Goal: Task Accomplishment & Management: Use online tool/utility

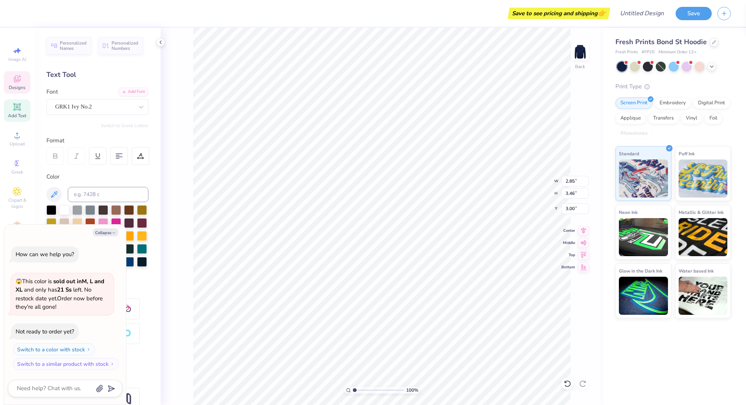
type textarea "x"
type textarea "Wu"
type textarea "x"
type textarea "u"
type textarea "x"
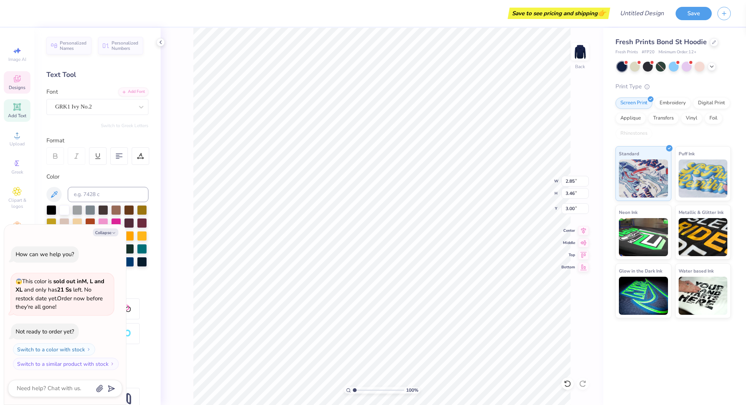
type input "3.02"
type input "2.91"
type input "4.40"
type textarea "x"
type textarea "Wm"
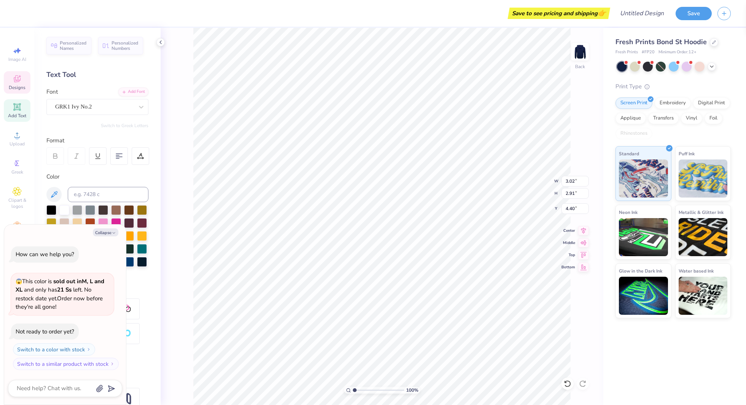
type textarea "x"
type textarea "m"
type textarea "x"
type textarea "u\"
type textarea "x"
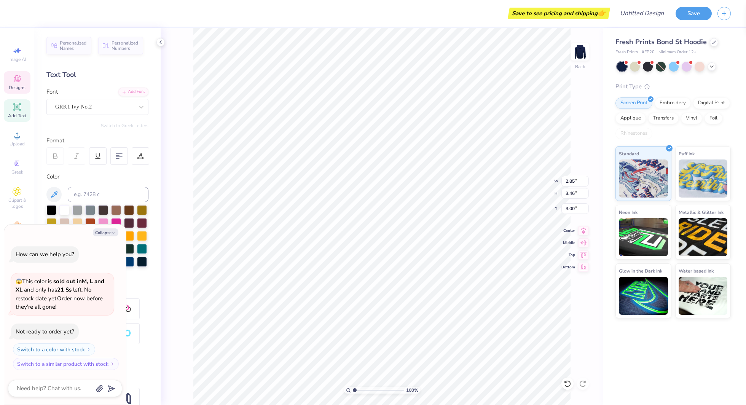
type textarea "u"
type textarea "x"
type textarea "W"
type textarea "x"
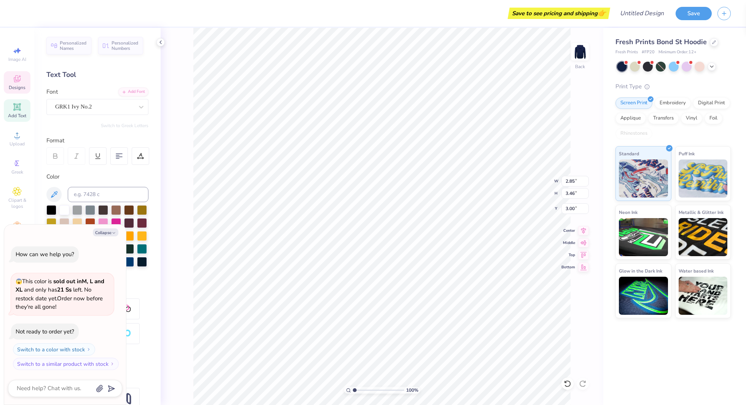
type textarea "x"
type textarea "w"
type textarea "x"
type textarea "S"
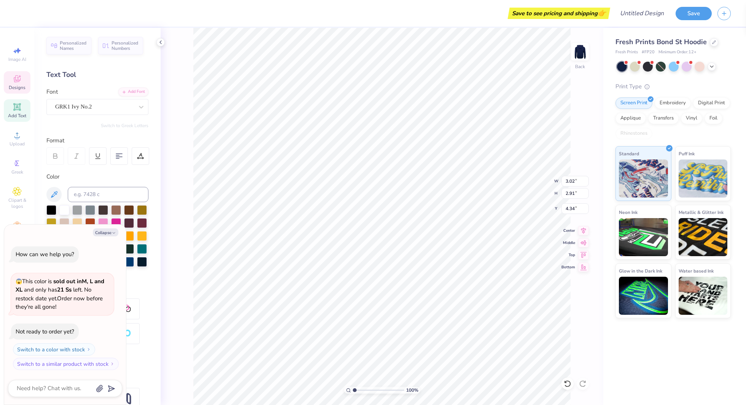
type textarea "x"
type textarea "s"
type textarea "x"
type input "5.01"
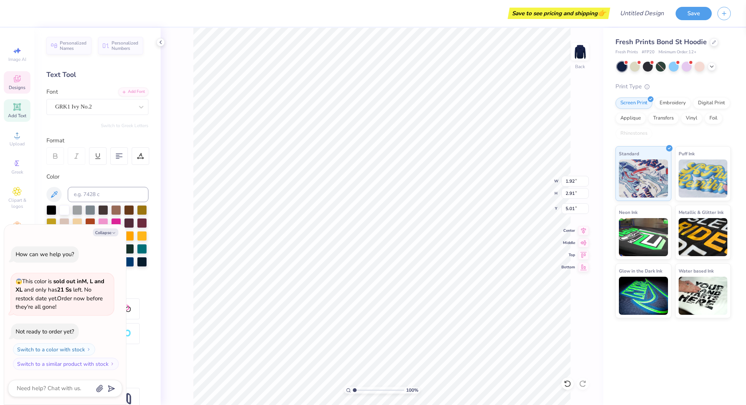
type textarea "x"
type input "2.25"
type input "3.41"
type textarea "x"
type input "1.92"
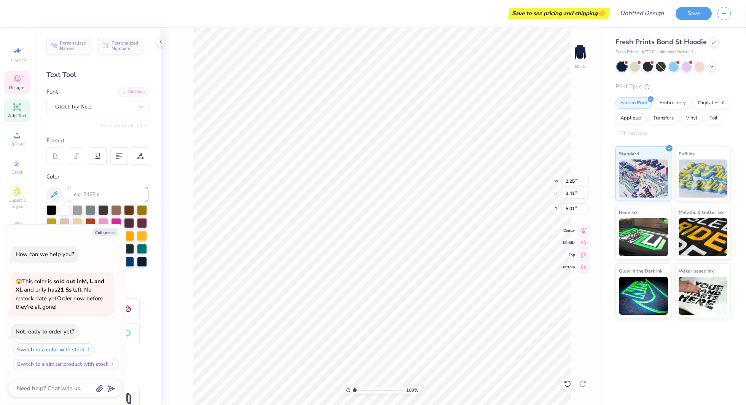
type input "2.91"
type textarea "x"
type input "4.34"
type textarea "x"
type input "3.02"
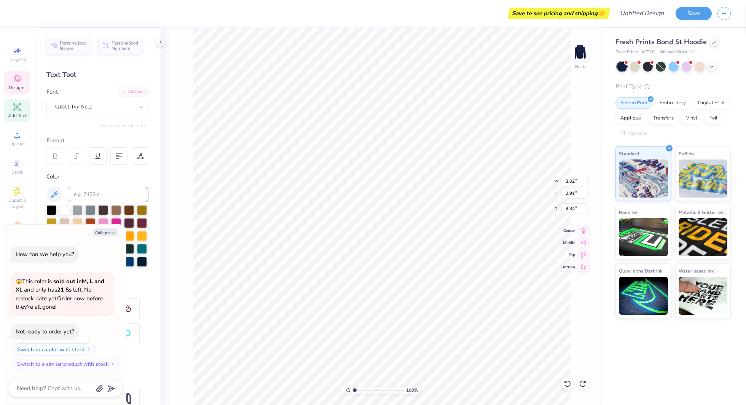
type textarea "x"
type input "4.40"
type textarea "x"
type textarea "w"
type textarea "x"
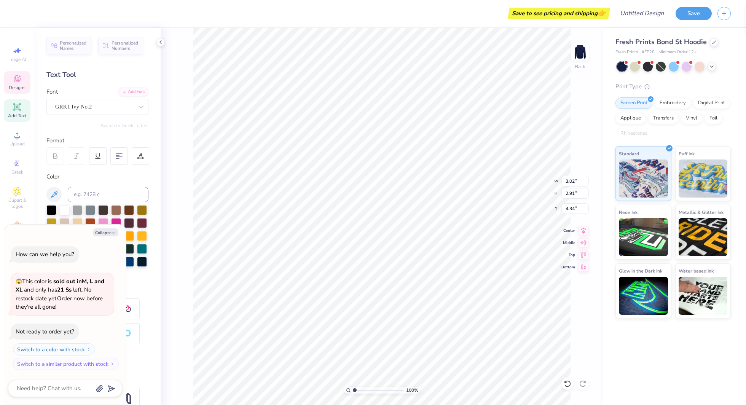
type textarea "x"
type textarea "s"
type textarea "x"
type input "2.55"
type input "3.87"
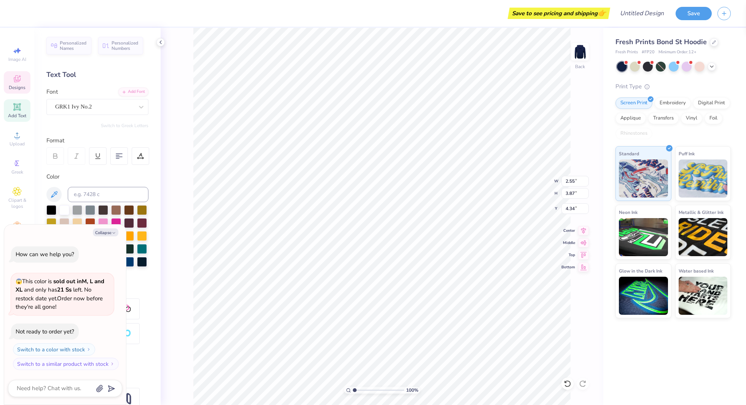
type textarea "x"
type input "3.90"
click at [392, 162] on li "Copy" at bounding box center [400, 162] width 60 height 15
click at [161, 43] on icon at bounding box center [161, 42] width 6 height 6
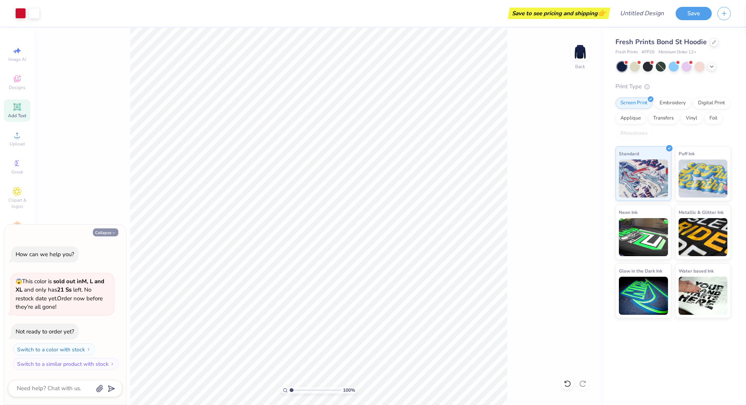
click at [108, 233] on button "Collapse" at bounding box center [105, 232] width 25 height 8
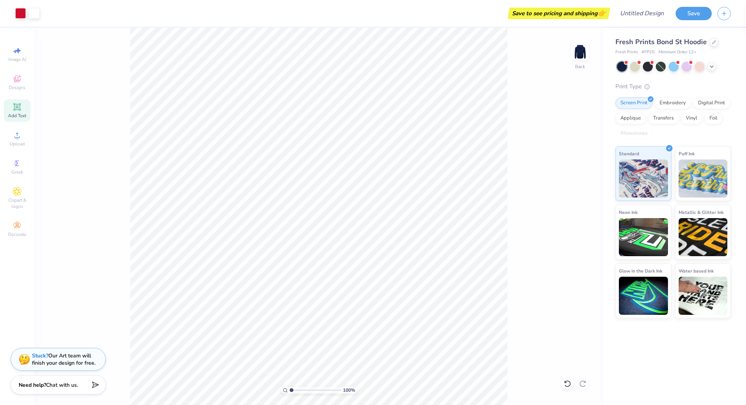
click at [698, 20] on div "Save" at bounding box center [710, 13] width 70 height 27
click at [691, 10] on button "Save" at bounding box center [693, 12] width 36 height 13
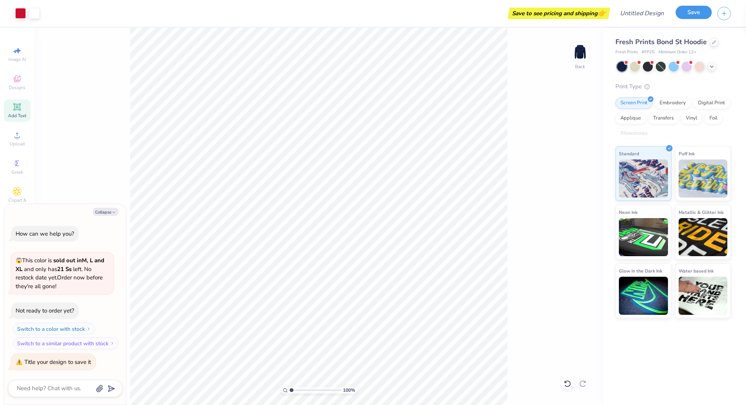
click at [691, 10] on button "Save" at bounding box center [693, 12] width 36 height 13
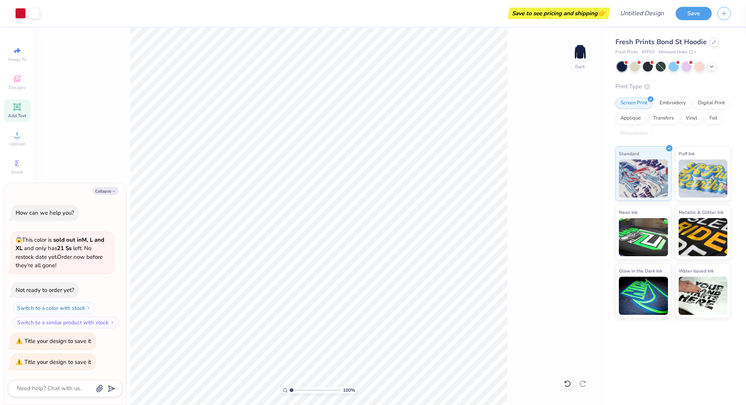
click at [734, 13] on div "Save" at bounding box center [710, 13] width 70 height 27
click at [725, 13] on icon "button" at bounding box center [724, 12] width 6 height 6
type textarea "x"
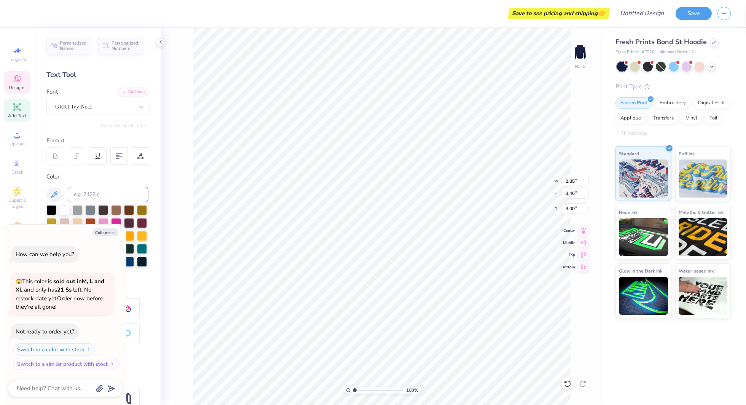
type textarea "x"
type textarea "s"
type textarea "x"
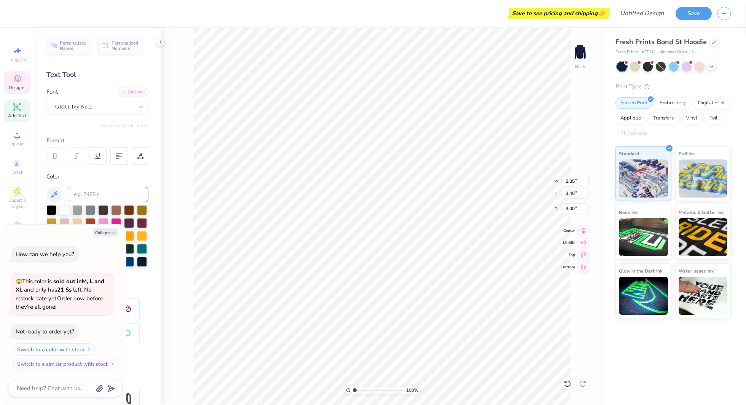
type textarea "w"
type textarea "x"
type textarea "s"
type textarea "x"
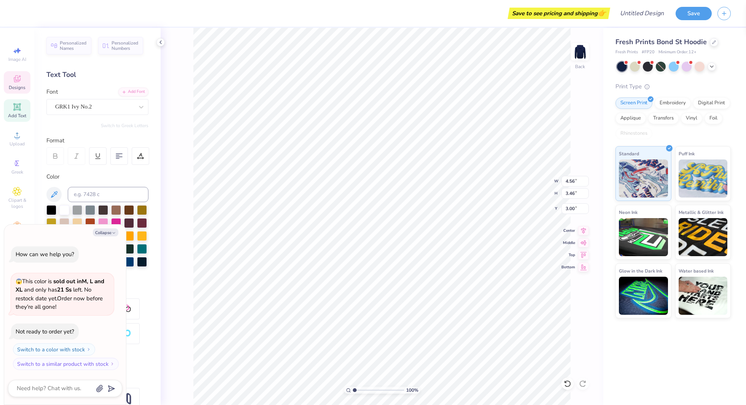
type input "1.92"
type input "2.91"
type input "4.40"
type textarea "x"
type input "3.00"
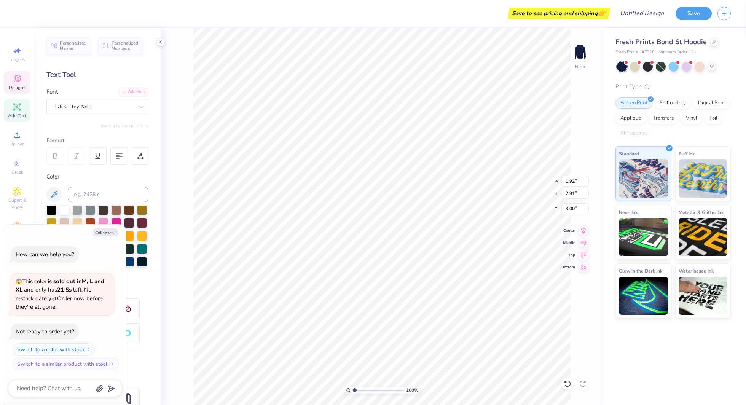
type textarea "x"
type input "7.57"
type textarea "x"
type input "2.97"
type input "4.49"
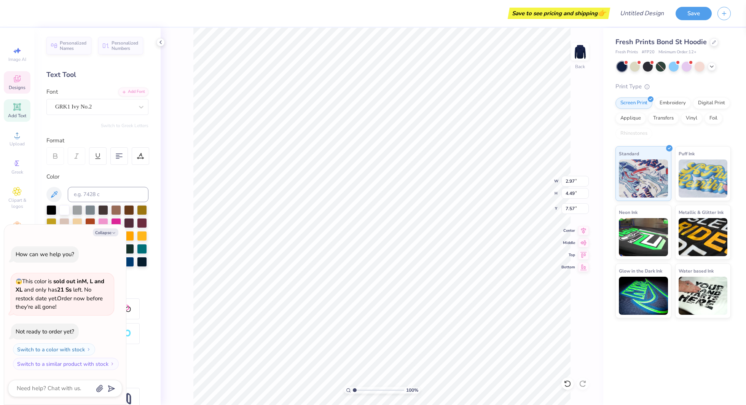
type textarea "x"
type input "5.00"
type textarea "x"
type input "2.46"
type input "3.72"
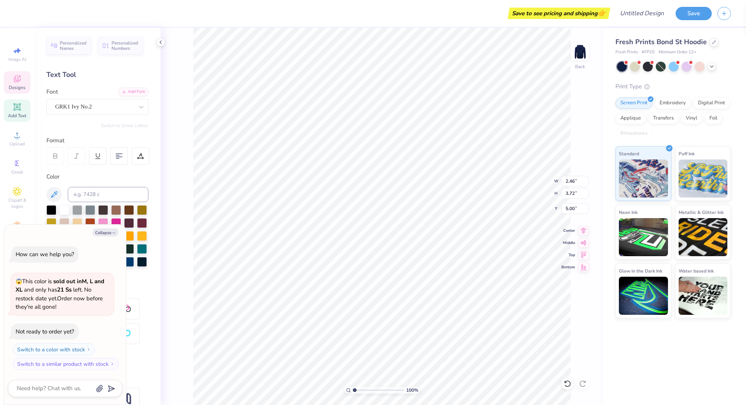
type textarea "x"
type input "5.01"
type textarea "x"
type input "4.76"
type textarea "x"
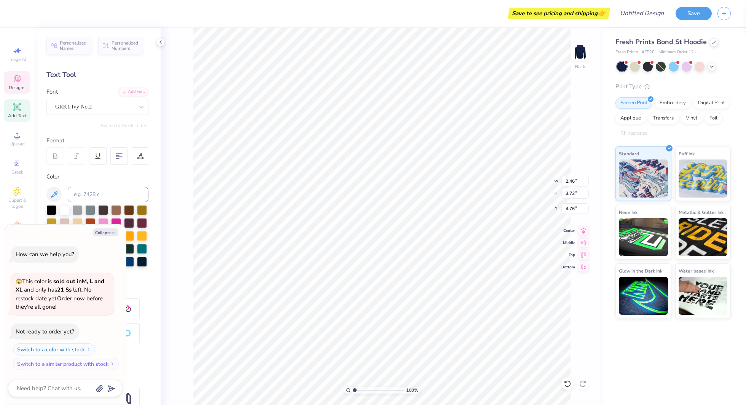
type input "8.93"
type textarea "x"
type input "8.25"
type textarea "x"
type input "2.77"
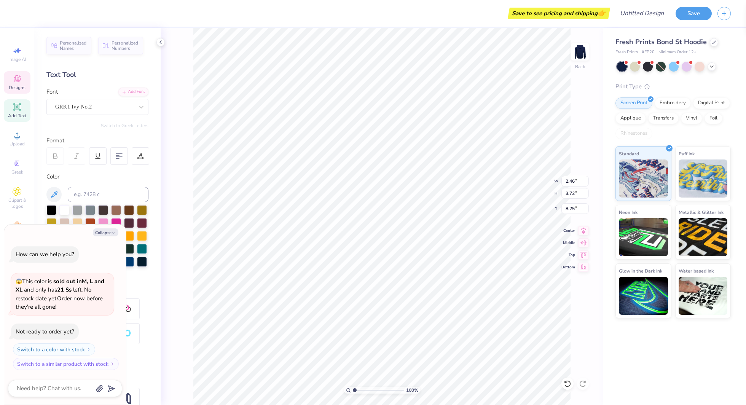
type input "4.19"
type textarea "x"
type input "3.79"
type textarea "x"
type input "7.92"
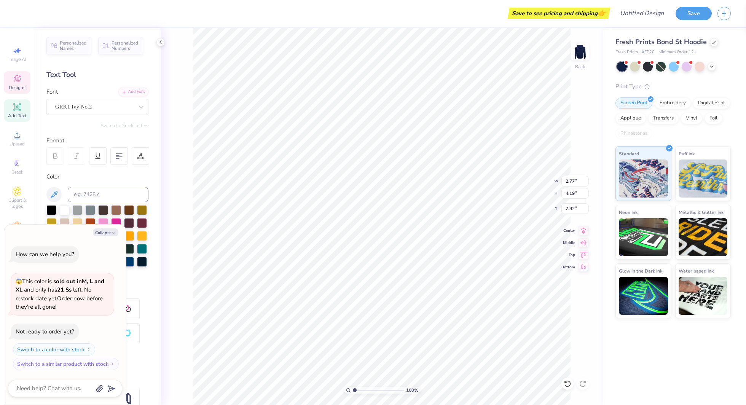
type textarea "x"
type input "3.00"
type input "4.55"
type textarea "x"
type input "2.70"
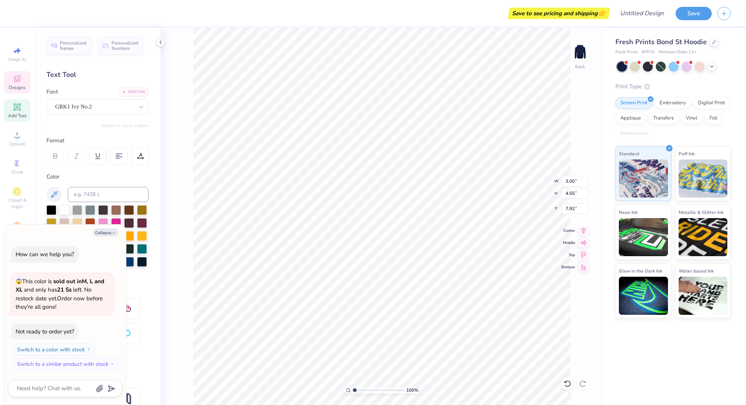
type input "4.09"
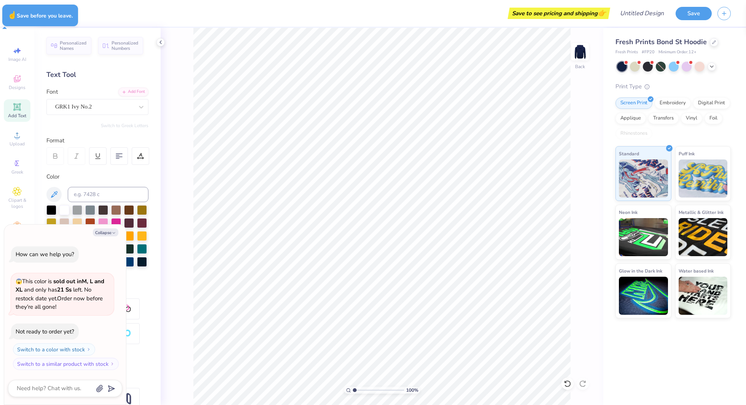
type textarea "x"
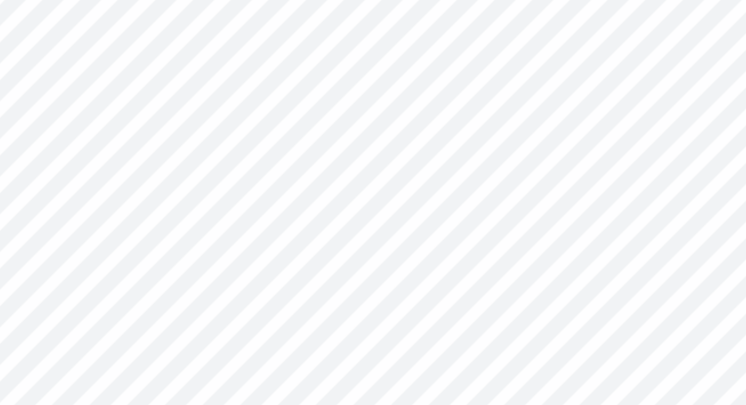
type input "4.19"
type textarea "w"
type input "0.55"
type input "0.69"
type input "4.07"
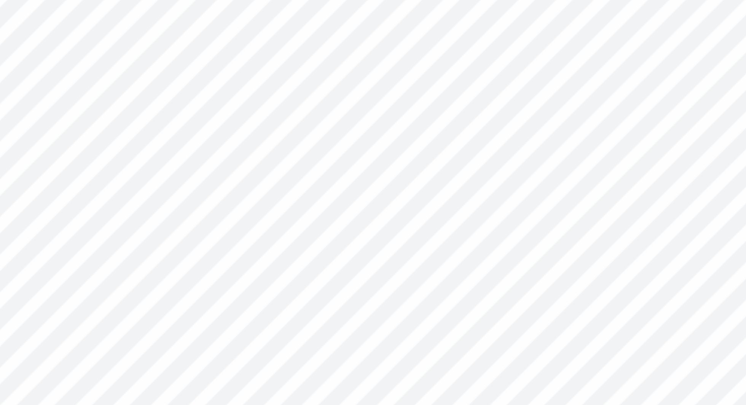
type textarea "e"
type input "0.36"
type input "0.72"
type input "4.11"
type textarea "l"
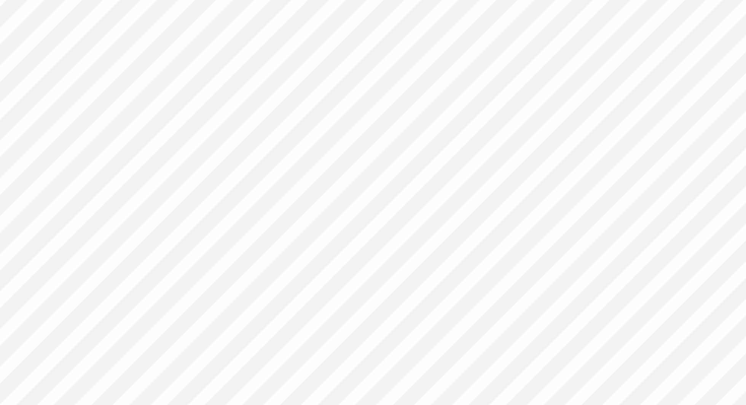
type input "0.60"
type input "0.69"
type input "4.85"
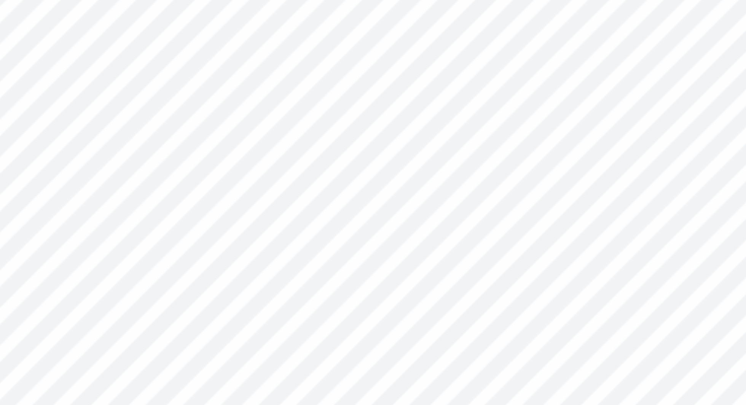
type textarea "l"
type input "0.46"
type input "5.01"
type textarea "n"
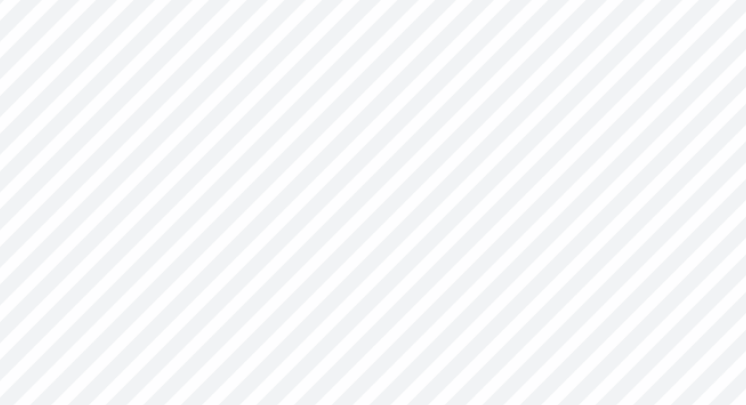
type input "0.61"
type input "0.63"
type input "5.09"
type textarea "e"
type input "4.99"
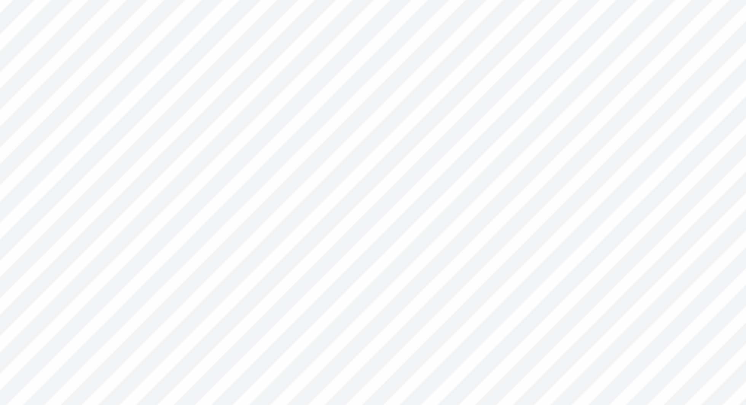
type textarea "s"
type input "0.46"
type input "5.07"
type textarea "s"
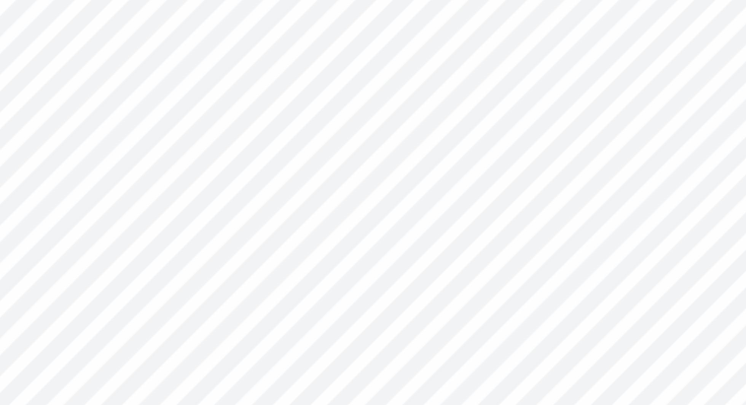
type input "0.61"
type input "0.63"
type input "5.87"
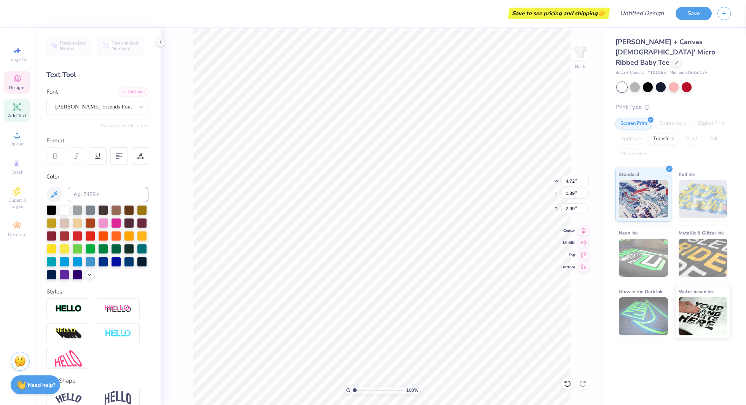
scroll to position [0, 1]
type textarea "wellness"
type input "1.83"
type input "1.17"
type input "3.77"
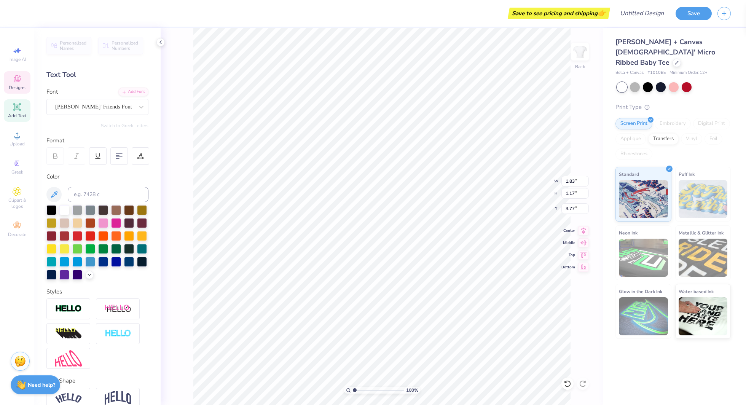
scroll to position [0, 0]
type textarea "society"
type textarea "2025"
click at [57, 196] on icon at bounding box center [53, 194] width 9 height 9
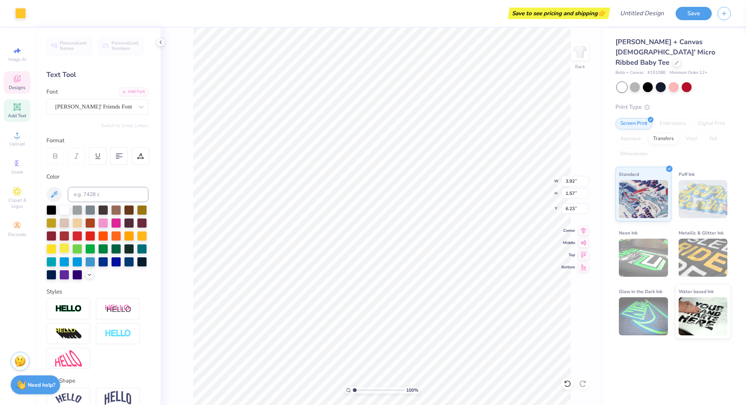
click at [63, 249] on div at bounding box center [64, 248] width 10 height 10
click at [191, 150] on div "100 % Back W 3.92 3.92 " H 1.57 1.57 " Y 6.23 6.23 " Center Middle Top Bottom" at bounding box center [382, 216] width 443 height 377
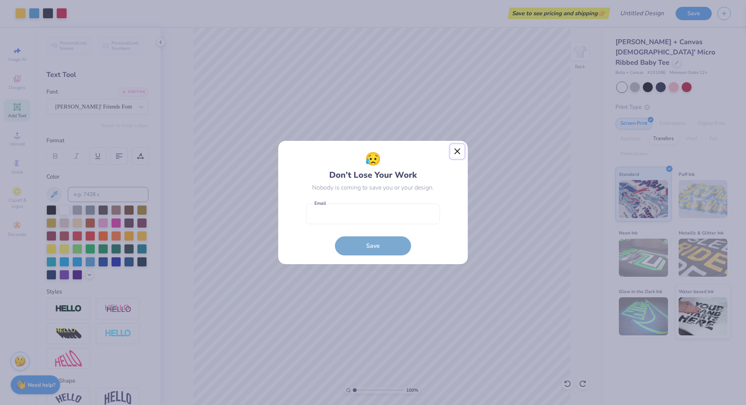
click at [455, 151] on button "Close" at bounding box center [457, 151] width 14 height 14
